Goal: Task Accomplishment & Management: Manage account settings

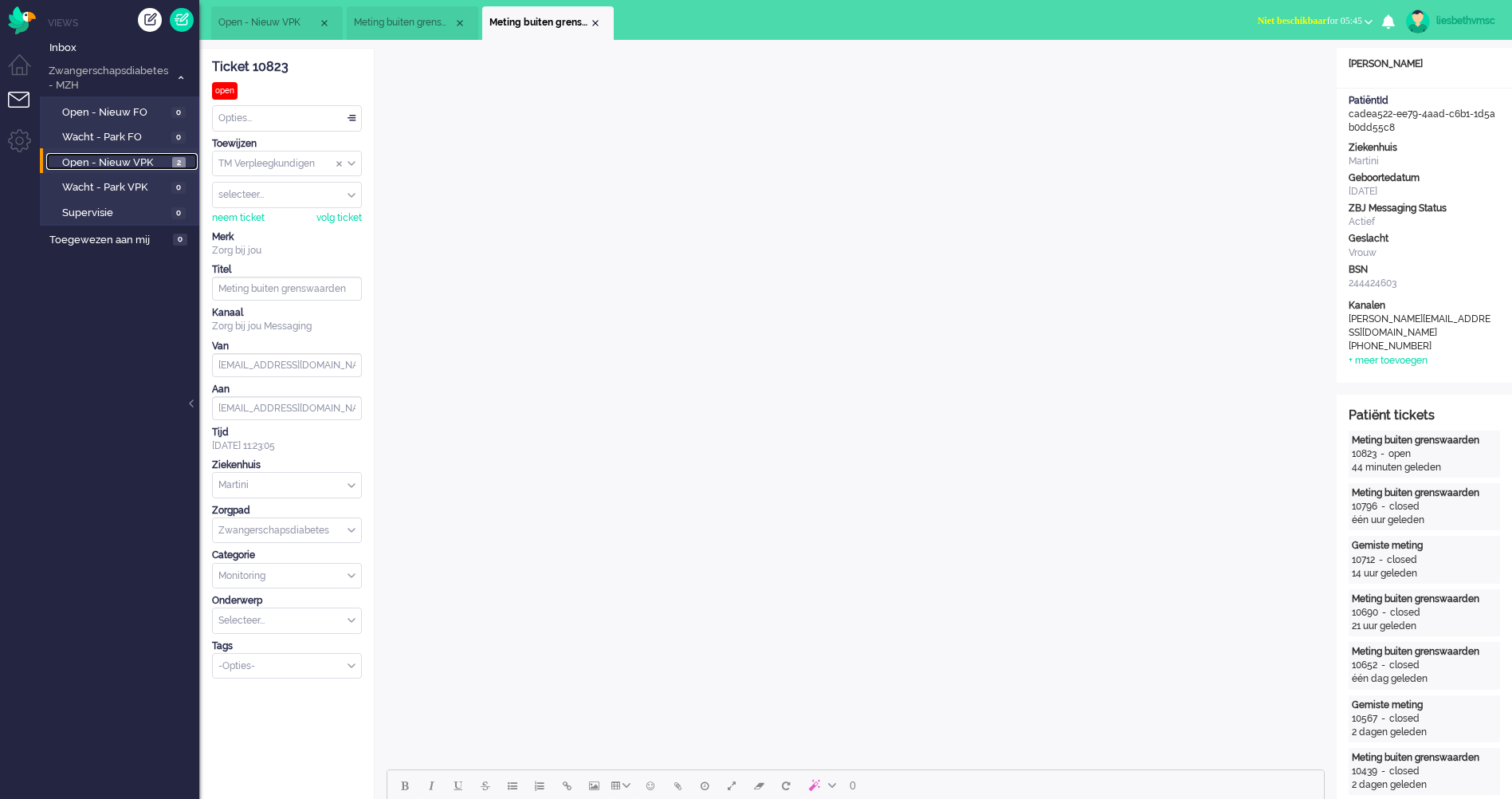
click at [112, 157] on span "Open - Nieuw VPK" at bounding box center [115, 163] width 106 height 15
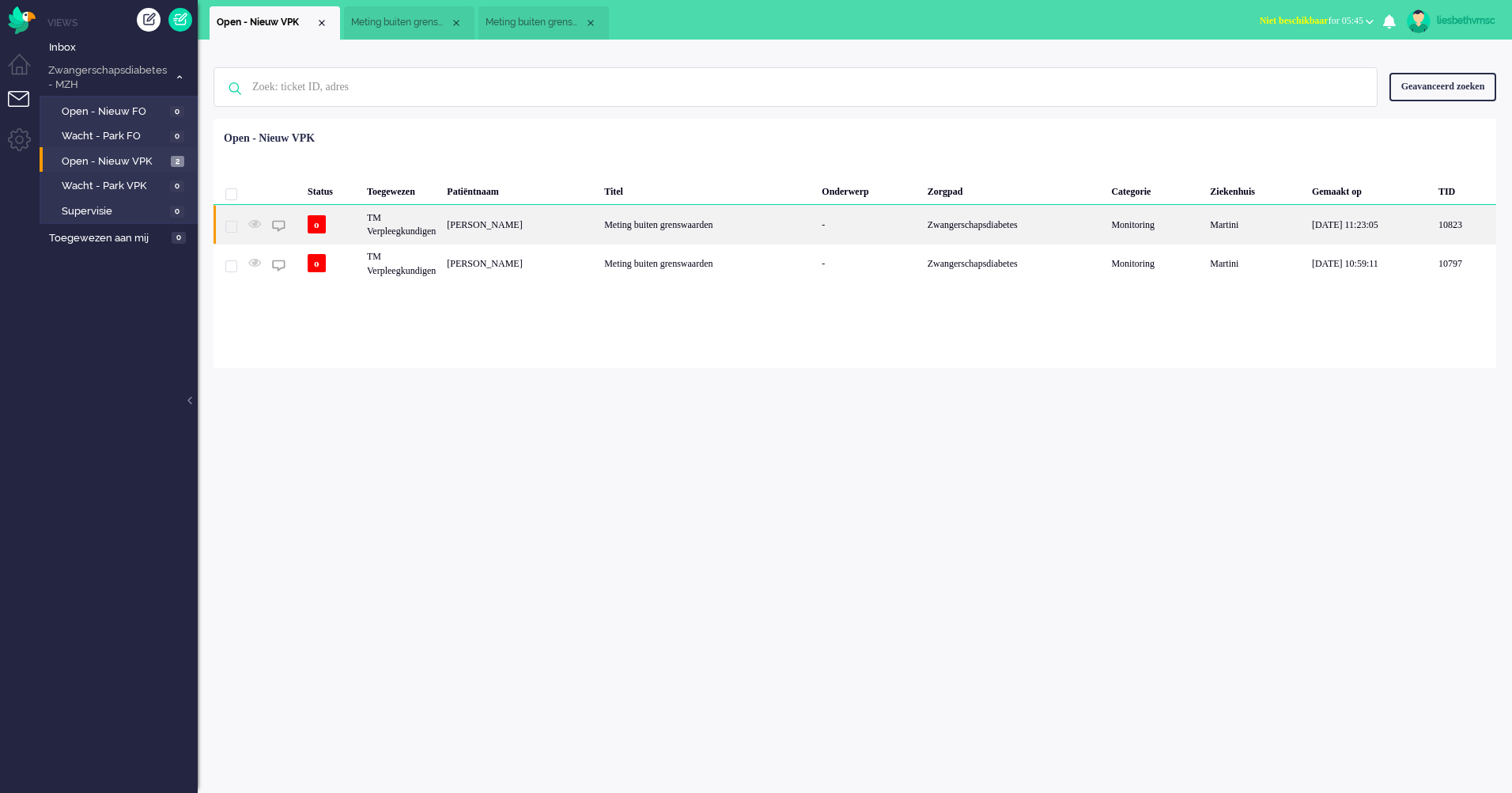
click at [414, 232] on div "TM Verpleegkundigen" at bounding box center [401, 224] width 80 height 39
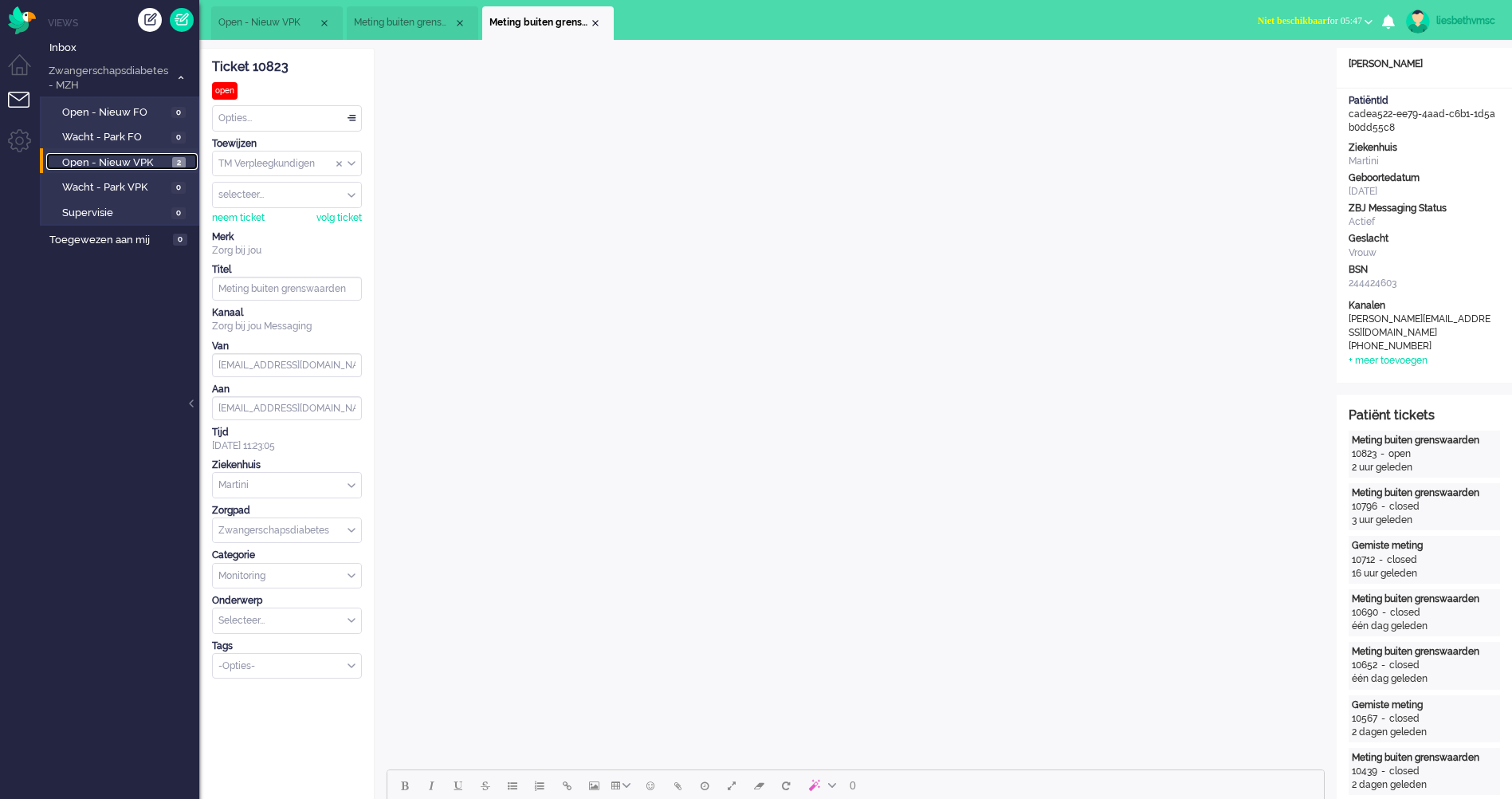
click at [121, 164] on span "Open - Nieuw VPK" at bounding box center [115, 163] width 106 height 15
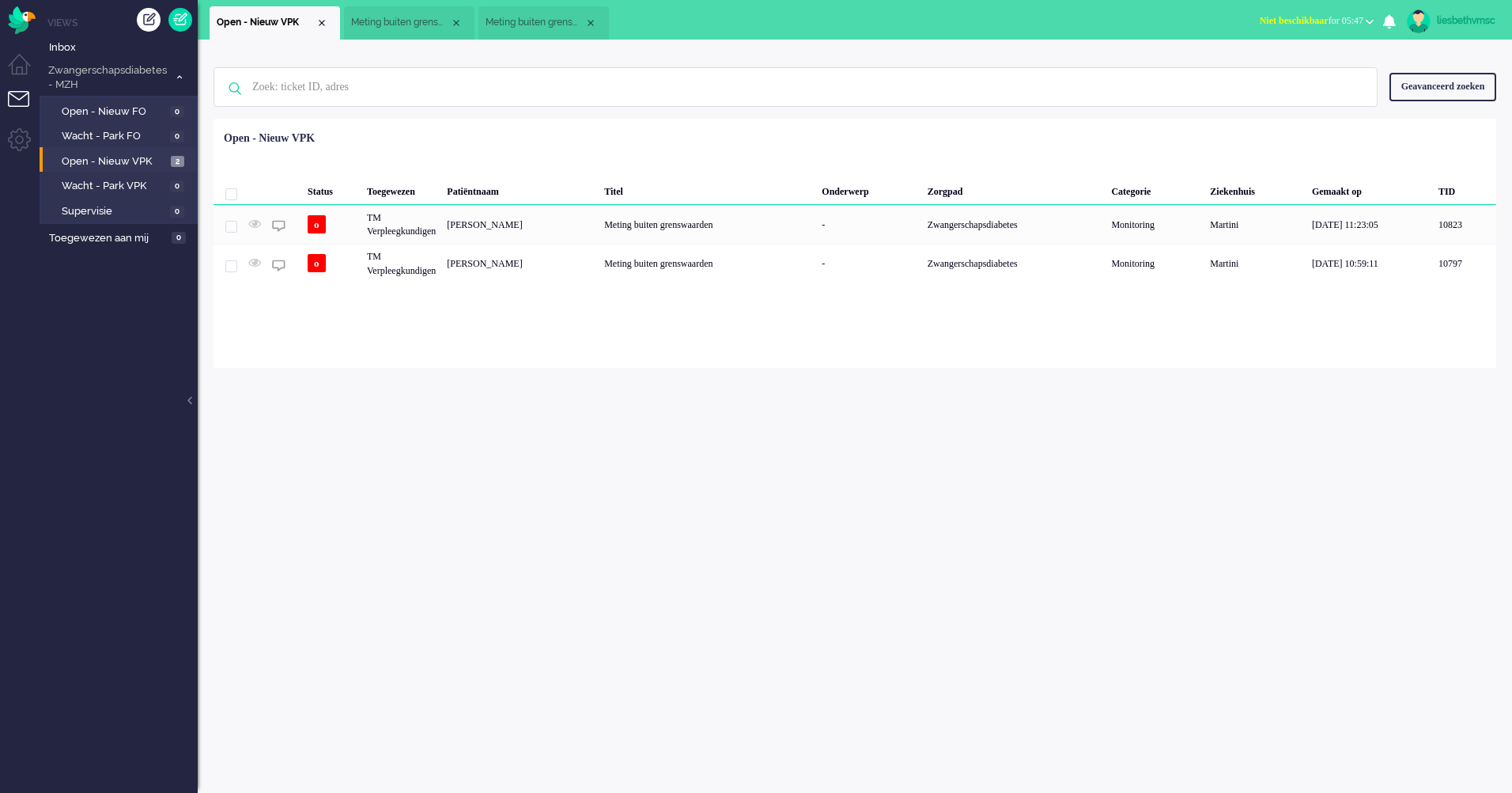
click at [506, 227] on div "[PERSON_NAME]" at bounding box center [520, 224] width 157 height 39
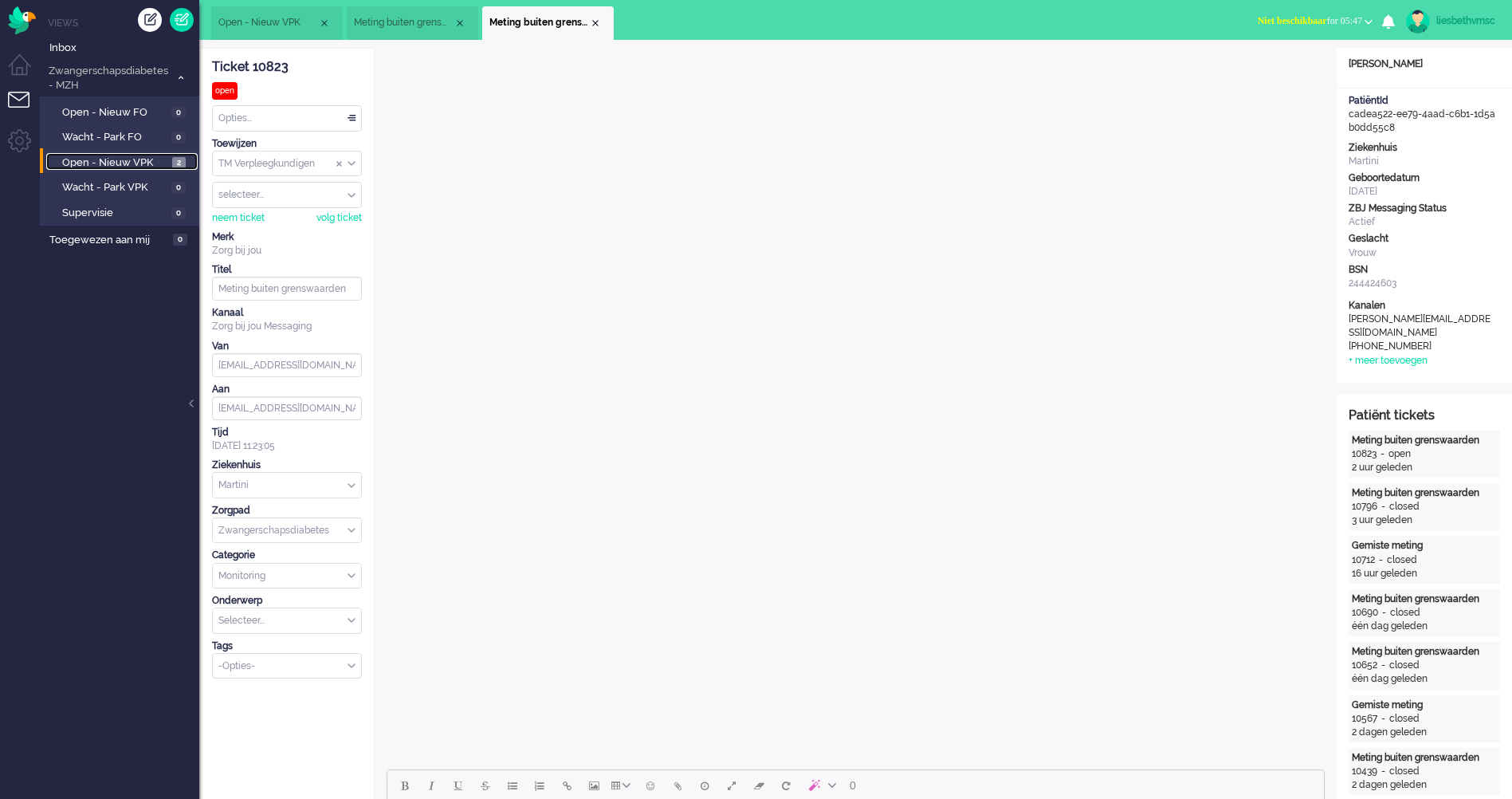
click at [113, 165] on span "Open - Nieuw VPK" at bounding box center [115, 163] width 106 height 15
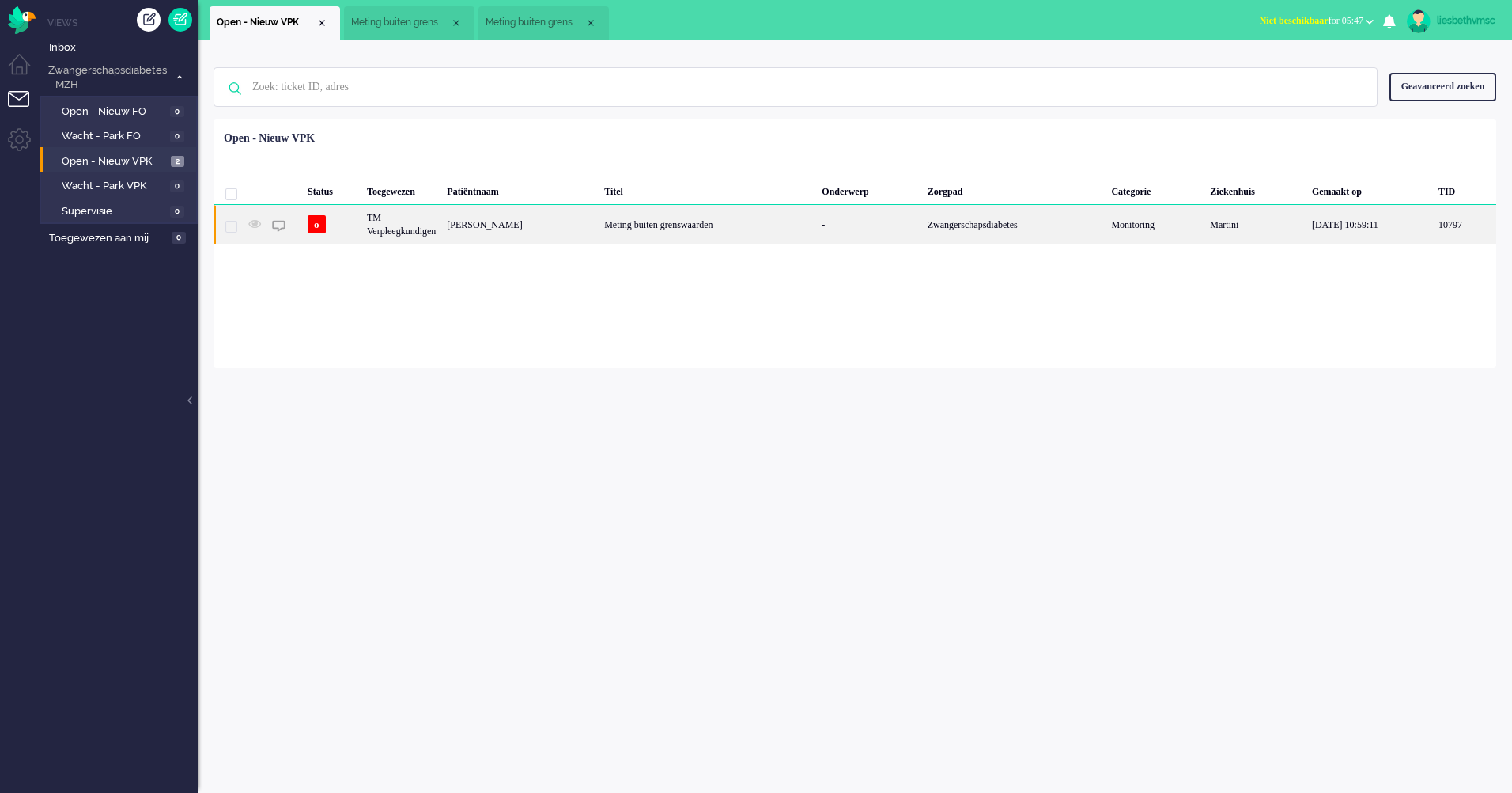
click at [680, 219] on div "Meting buiten grenswaarden" at bounding box center [707, 224] width 217 height 39
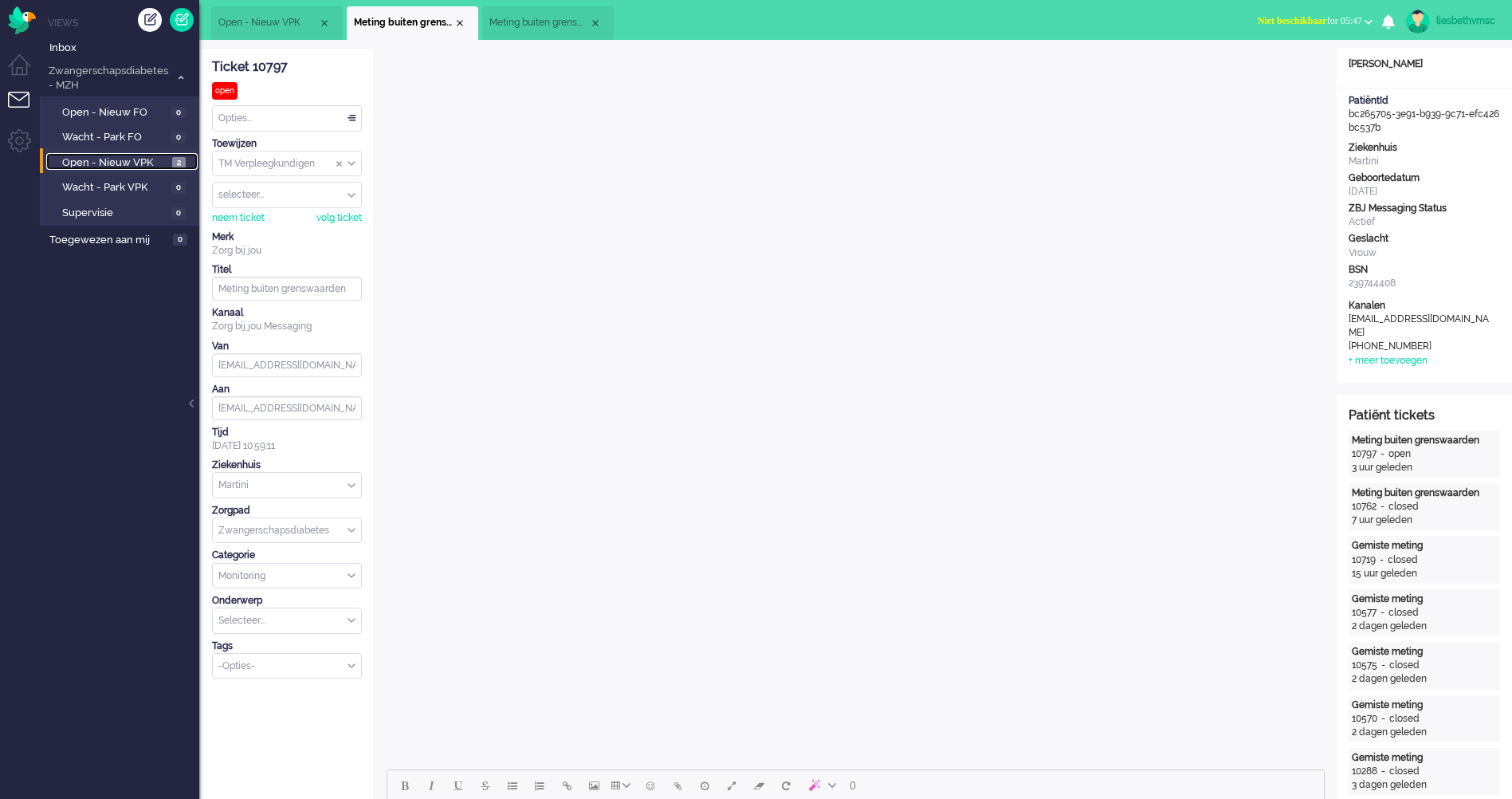
click at [135, 163] on span "Open - Nieuw VPK" at bounding box center [115, 163] width 106 height 15
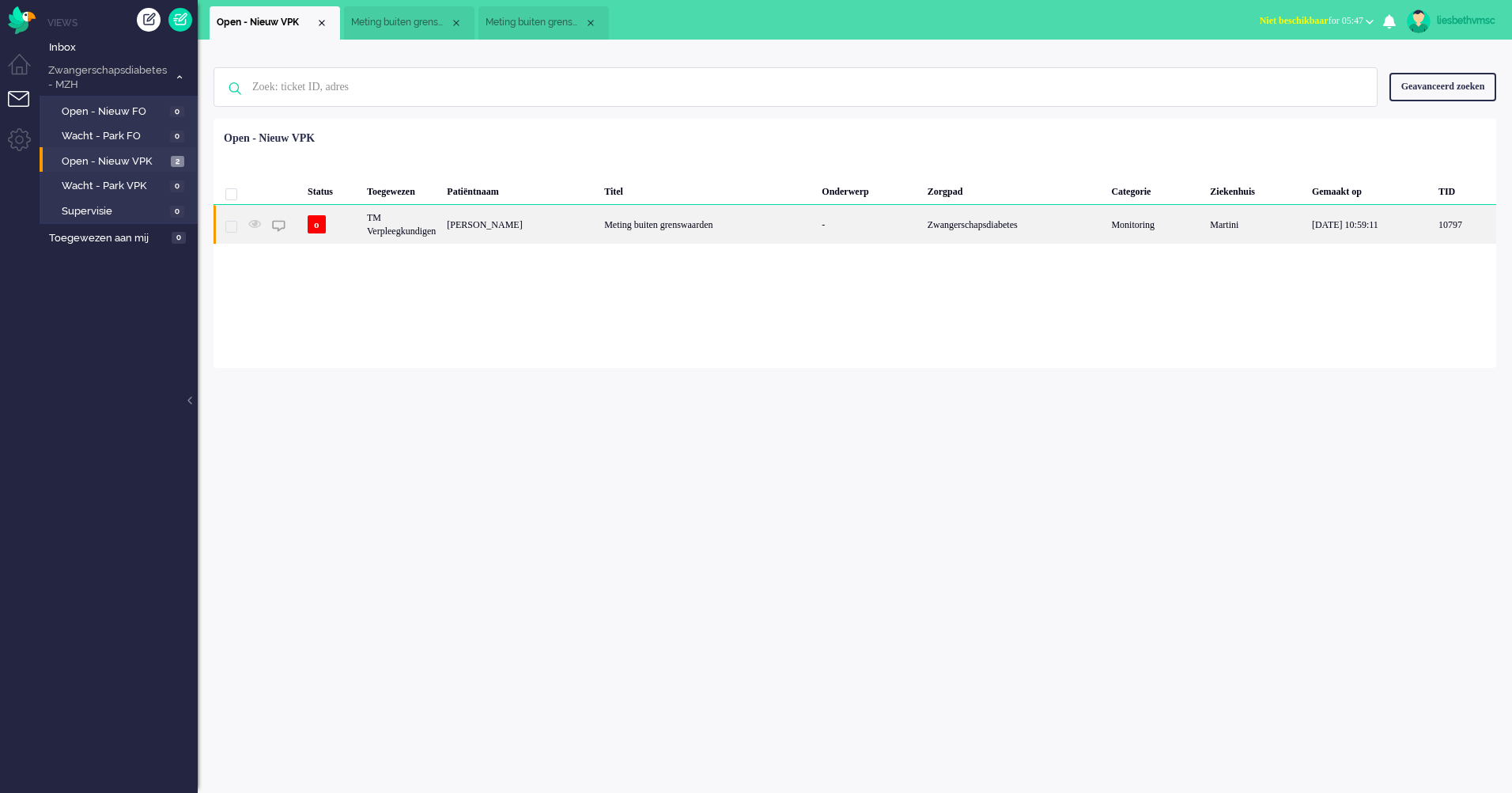
click at [406, 232] on div "TM Verpleegkundigen" at bounding box center [401, 224] width 80 height 39
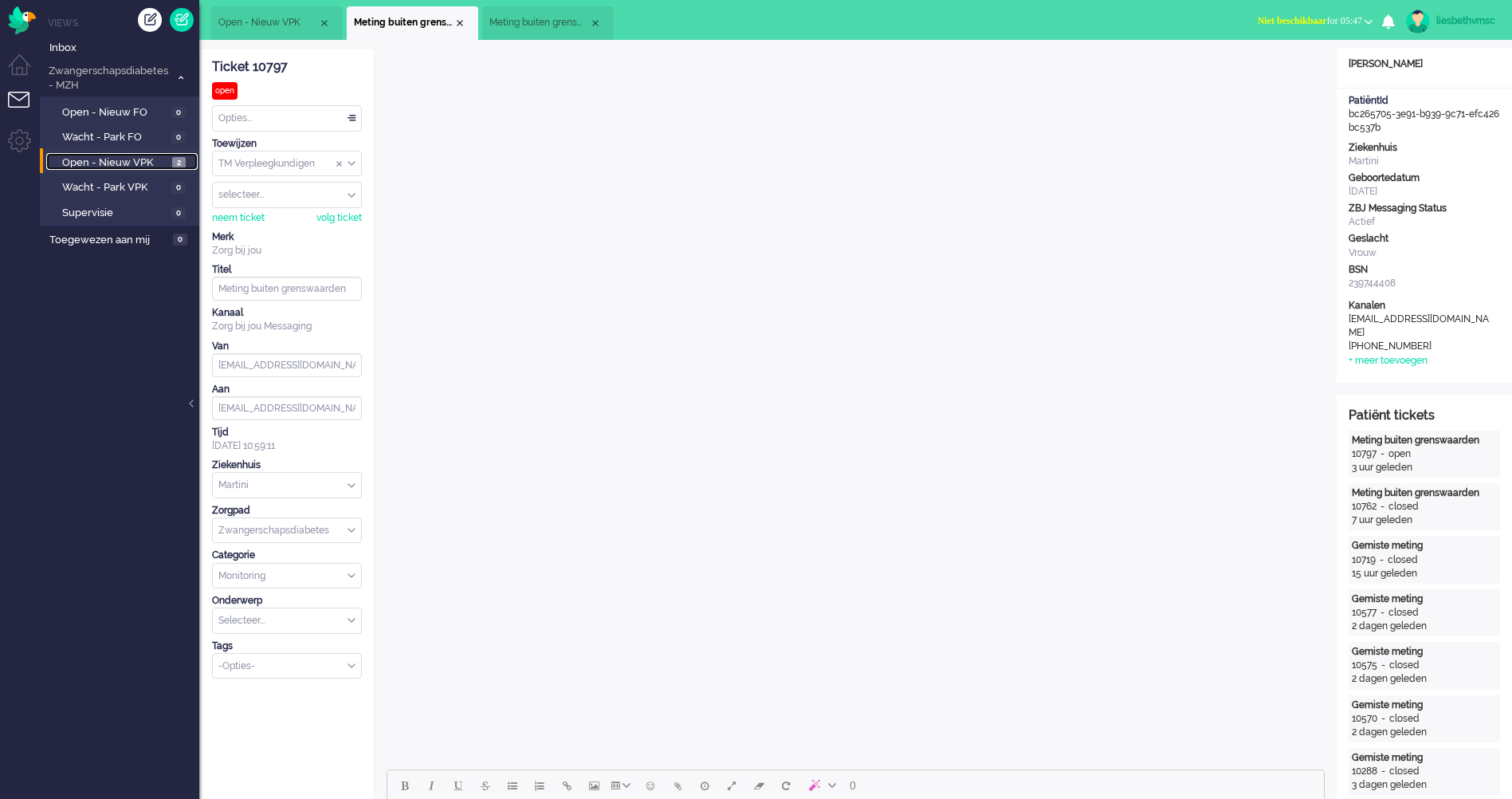
click at [99, 164] on span "Open - Nieuw VPK" at bounding box center [115, 163] width 106 height 15
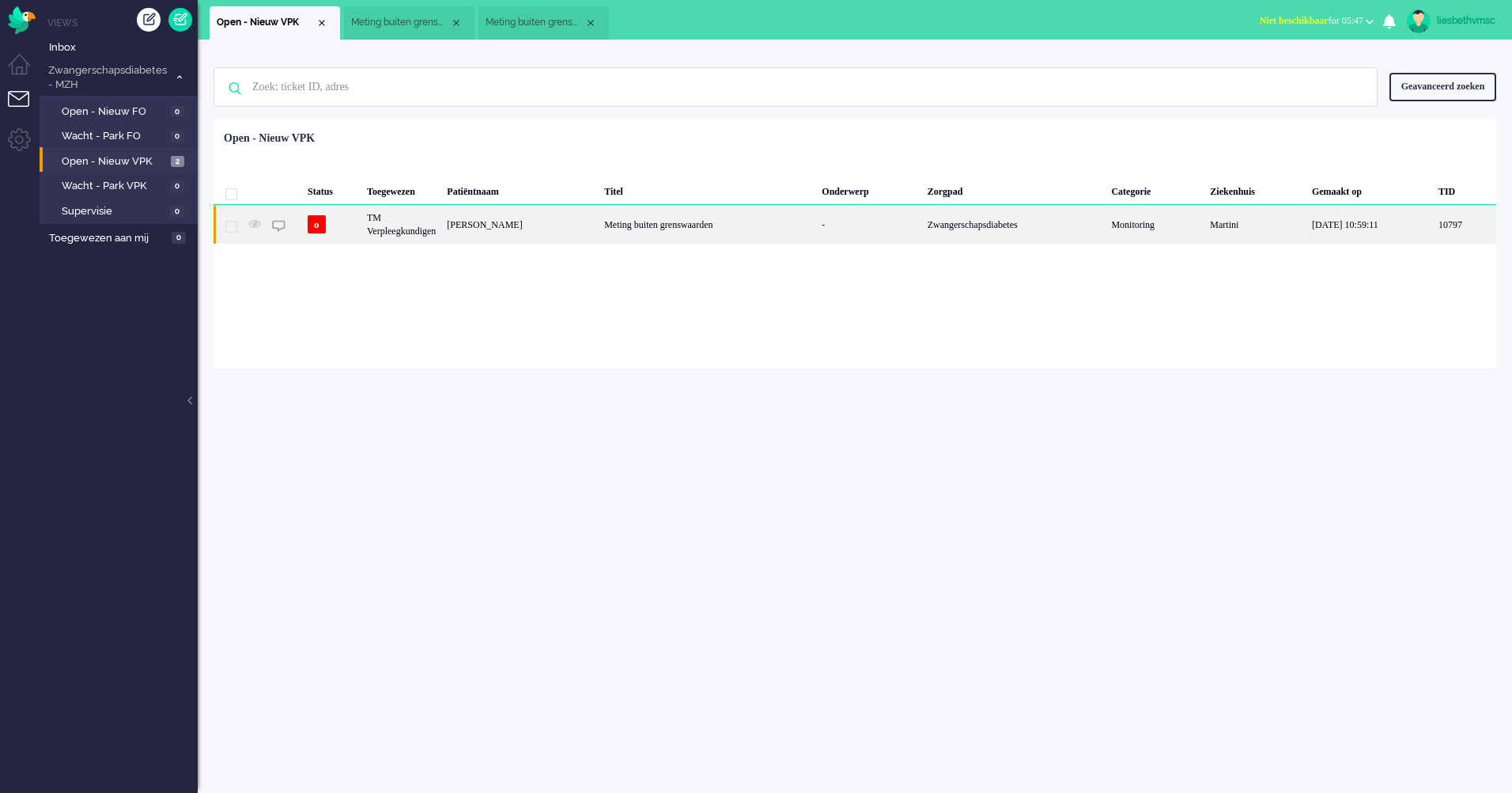
click at [997, 222] on div "Zwangerschapsdiabetes" at bounding box center [1014, 224] width 184 height 39
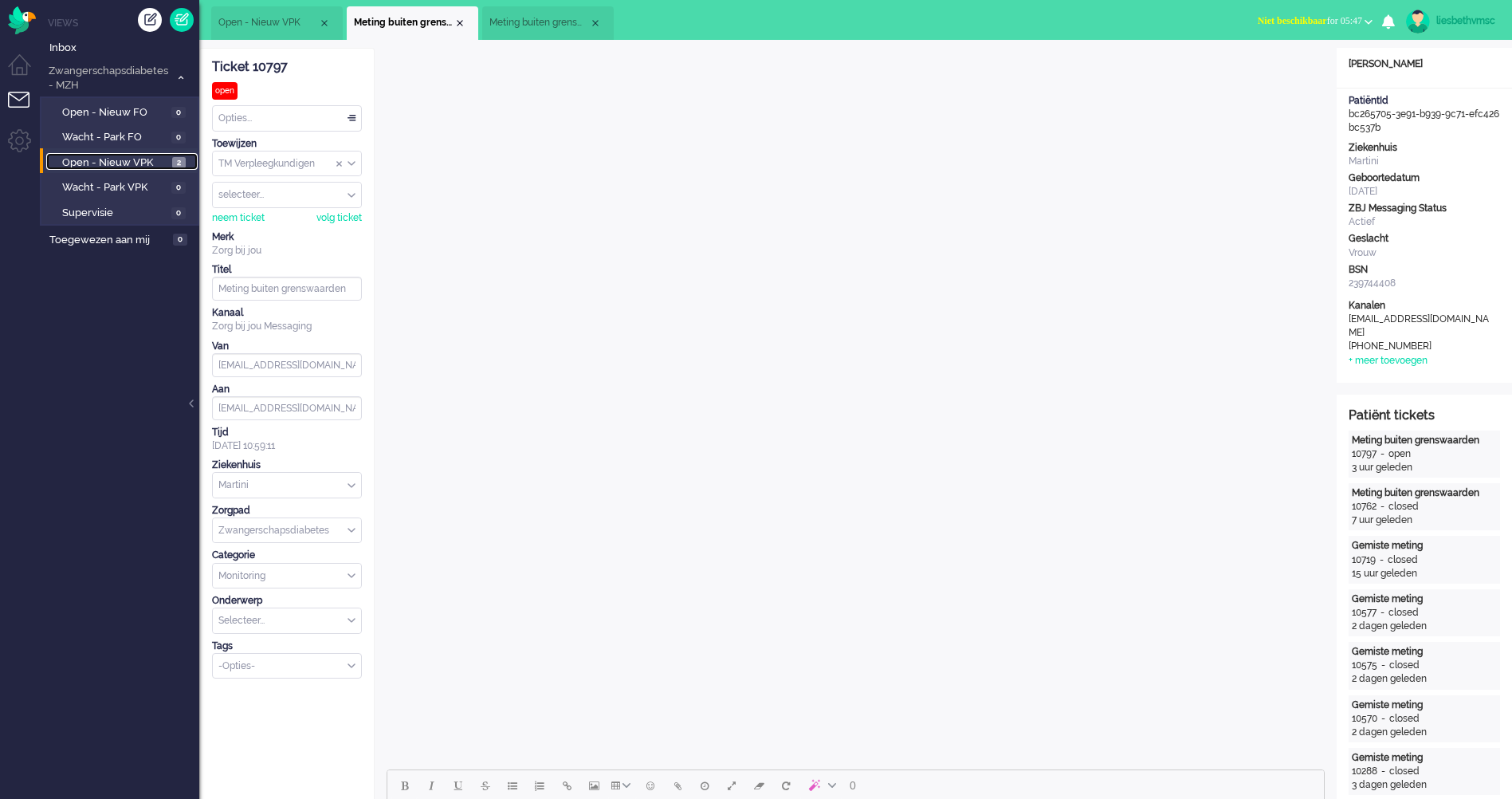
click at [121, 160] on span "Open - Nieuw VPK" at bounding box center [115, 163] width 106 height 15
